Goal: Entertainment & Leisure: Browse casually

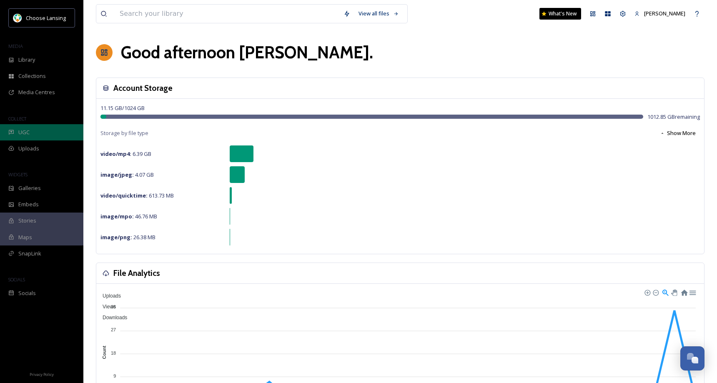
click at [40, 133] on div "UGC" at bounding box center [41, 132] width 83 height 16
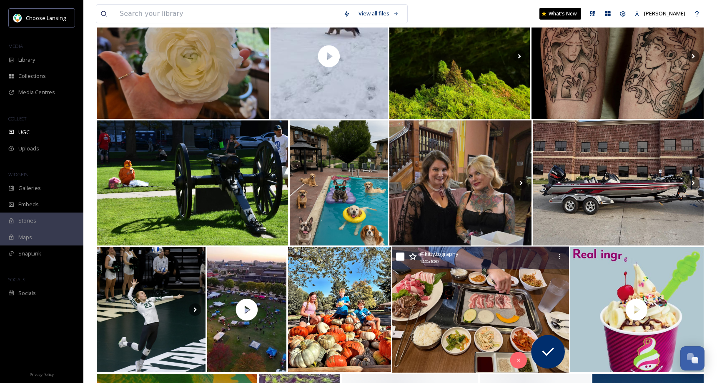
scroll to position [513, 0]
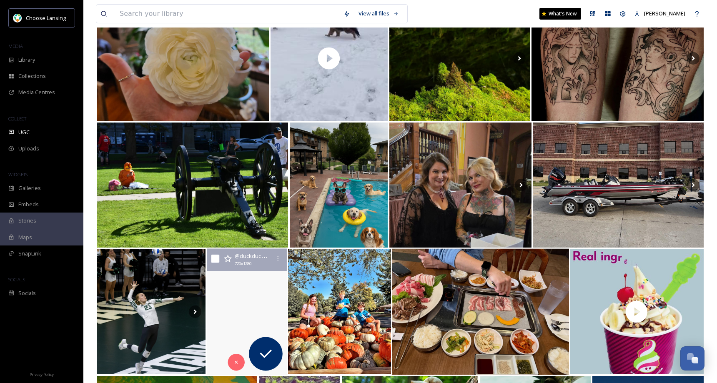
click at [266, 311] on video "Lansing Pow Wow 2025 #dji #duckduckdrone #dronelife #dronestagram #dronevideo #…" at bounding box center [247, 312] width 80 height 126
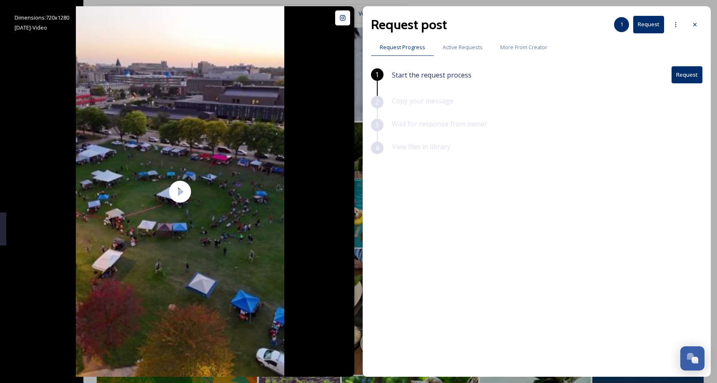
click at [698, 23] on icon at bounding box center [694, 24] width 7 height 7
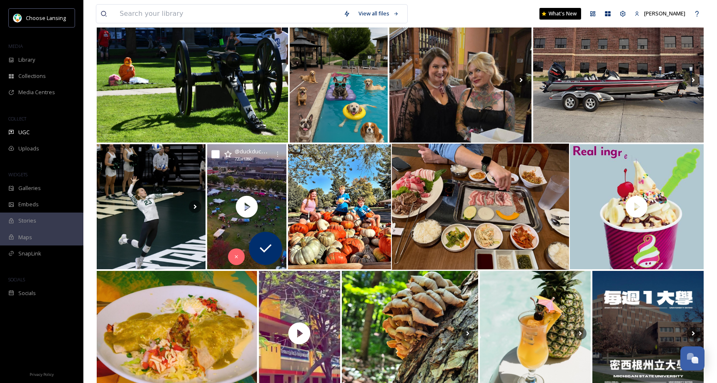
scroll to position [641, 0]
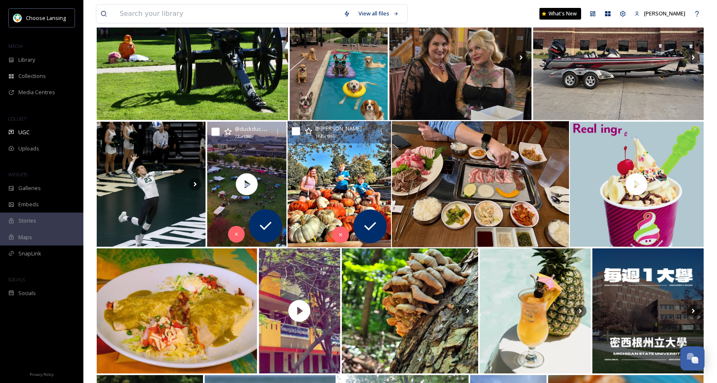
click at [333, 200] on img at bounding box center [340, 184] width 104 height 126
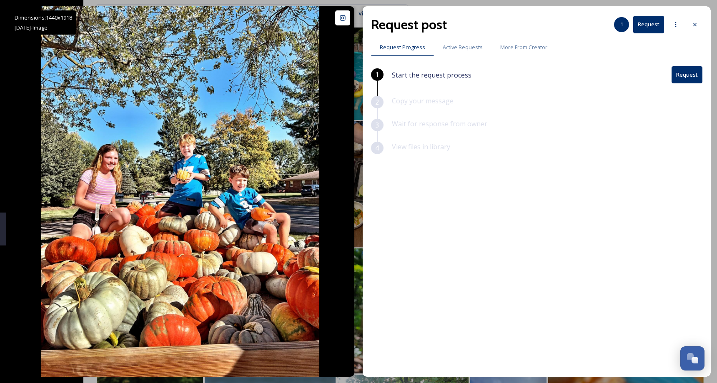
click at [695, 24] on icon at bounding box center [694, 24] width 7 height 7
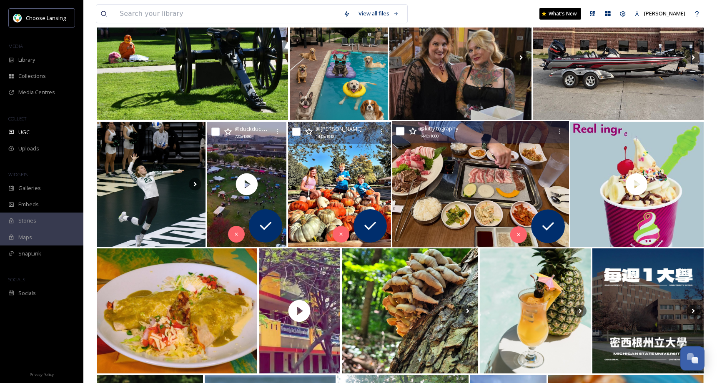
click at [487, 178] on img at bounding box center [479, 184] width 177 height 126
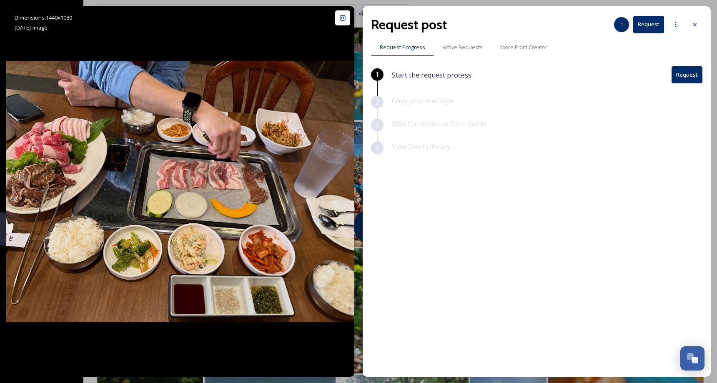
drag, startPoint x: 697, startPoint y: 22, endPoint x: 699, endPoint y: 26, distance: 4.9
click at [697, 22] on icon at bounding box center [694, 24] width 7 height 7
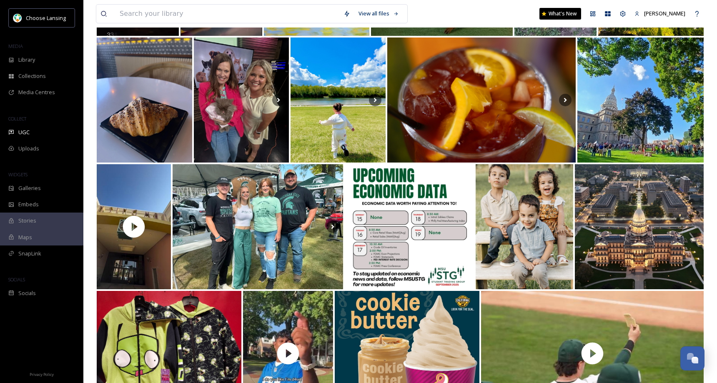
scroll to position [1870, 0]
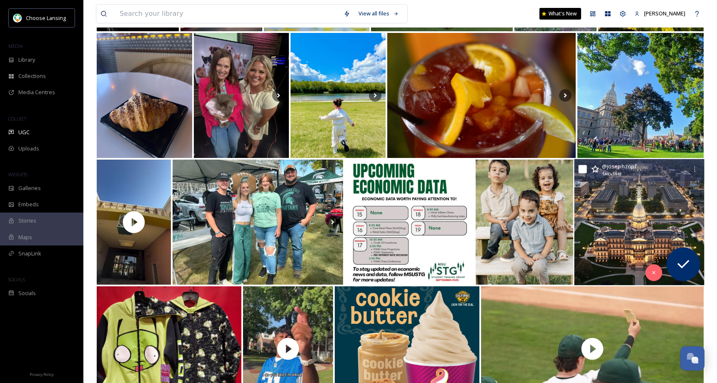
click at [625, 234] on img at bounding box center [639, 222] width 130 height 126
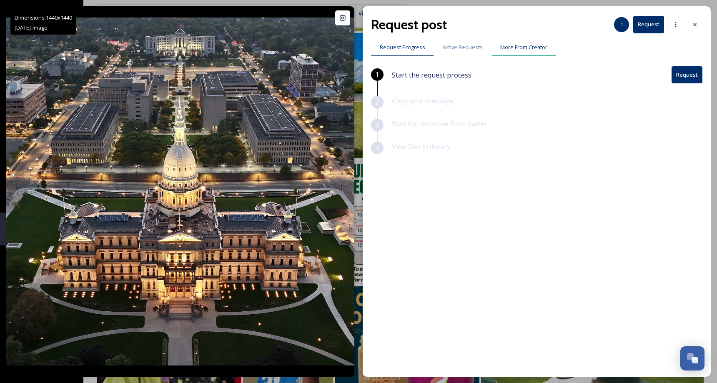
click at [522, 49] on span "More From Creator" at bounding box center [523, 47] width 47 height 8
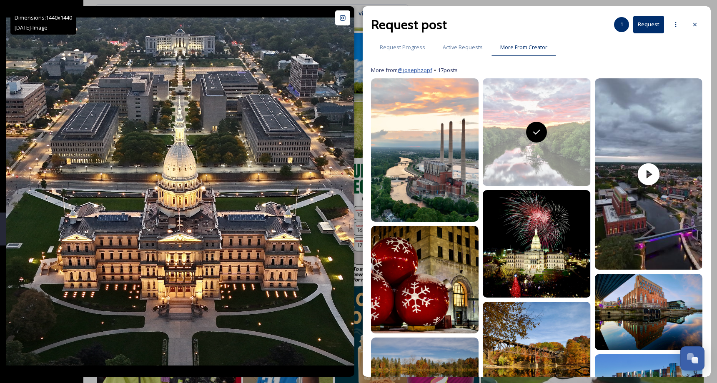
click at [413, 70] on link "@ josephzopf" at bounding box center [415, 70] width 35 height 8
click at [694, 23] on icon at bounding box center [694, 24] width 7 height 7
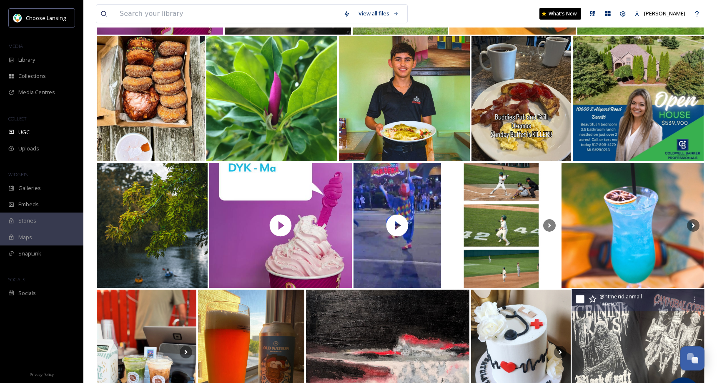
scroll to position [4632, 0]
